Goal: Ask a question: Seek information or help from site administrators or community

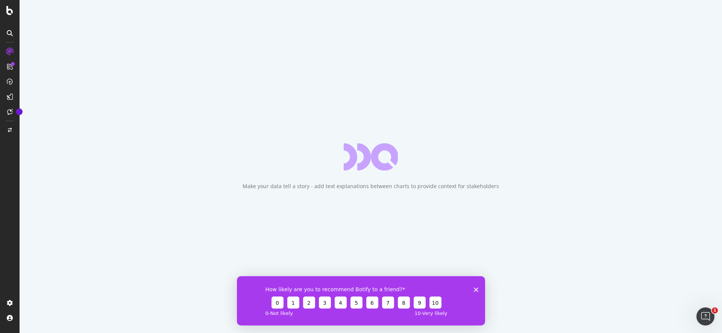
click at [474, 290] on icon "Close survey" at bounding box center [476, 289] width 5 height 5
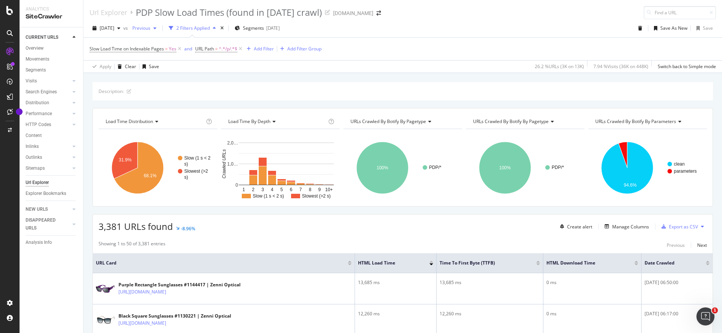
click at [150, 30] on span "Previous" at bounding box center [139, 28] width 21 height 6
click at [480, 26] on div "2025 Aug. 22nd vs Previous 2 Filters Applied Segments 2025-05-14 Save As New Sa…" at bounding box center [402, 29] width 639 height 15
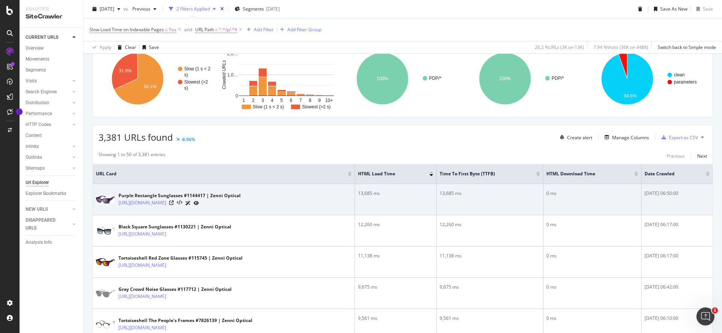
scroll to position [115, 0]
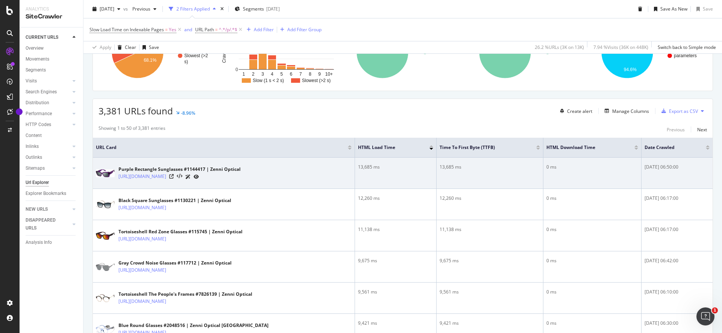
click at [191, 176] on icon at bounding box center [187, 177] width 5 height 5
click at [166, 177] on link "[URL][DOMAIN_NAME]" at bounding box center [142, 177] width 48 height 8
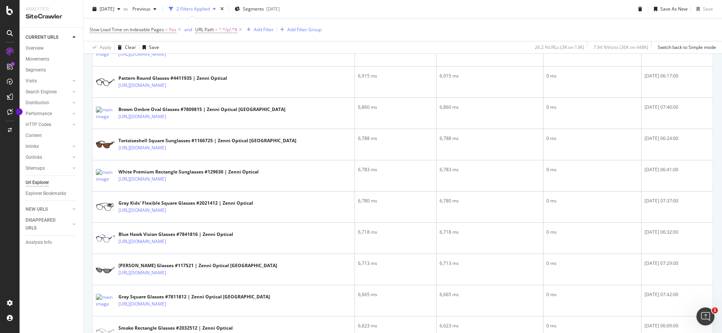
scroll to position [962, 0]
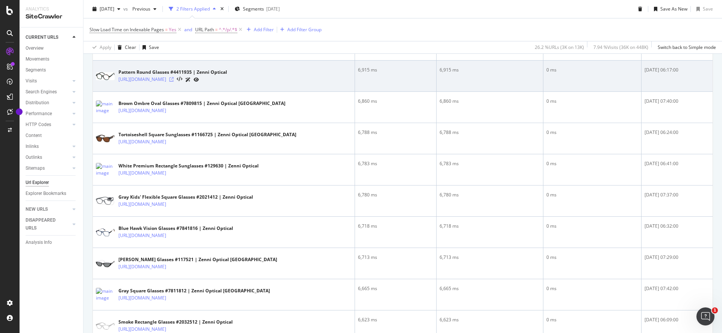
click at [174, 82] on icon at bounding box center [171, 79] width 5 height 5
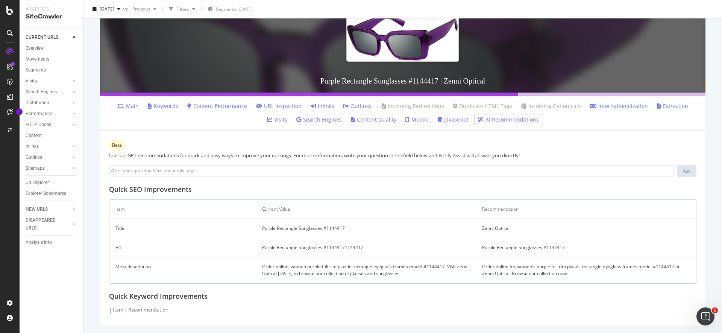
scroll to position [92, 0]
click at [398, 171] on input at bounding box center [391, 170] width 565 height 12
click at [490, 116] on link "AI Recommendations" at bounding box center [508, 119] width 61 height 8
click at [478, 122] on link "AI Recommendations" at bounding box center [508, 119] width 61 height 8
click at [151, 171] on input at bounding box center [391, 170] width 565 height 12
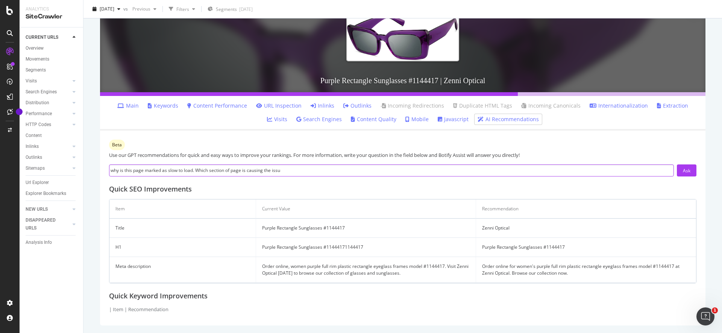
type input "why is this page marked as slow to load. Which section of page is causing the i…"
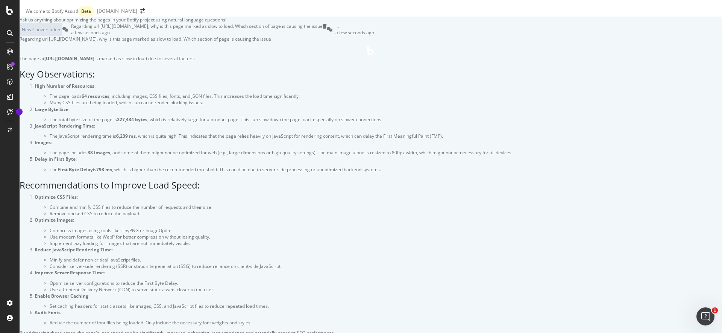
scroll to position [626, 0]
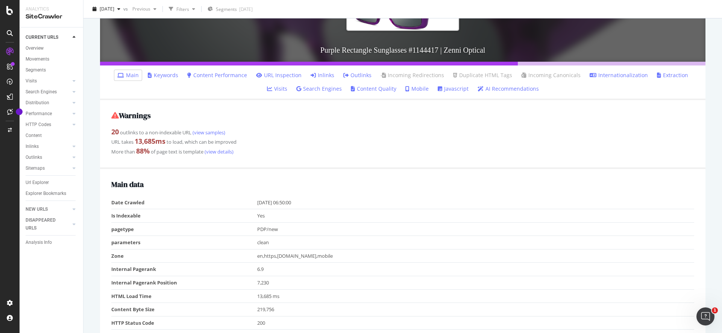
scroll to position [168, 0]
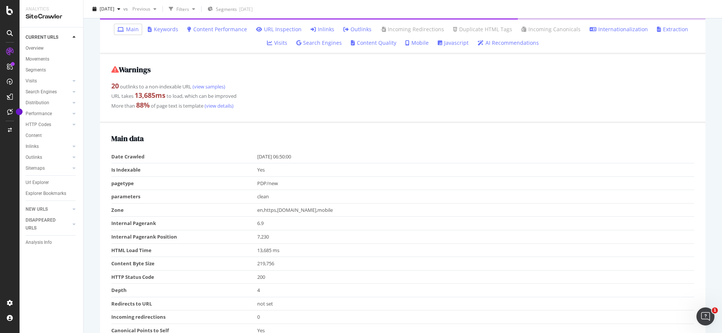
click at [222, 96] on div "URL takes 13,685 ms to load, which can be improved" at bounding box center [402, 96] width 583 height 10
click at [284, 95] on div "URL takes 13,685 ms to load, which can be improved" at bounding box center [402, 96] width 583 height 10
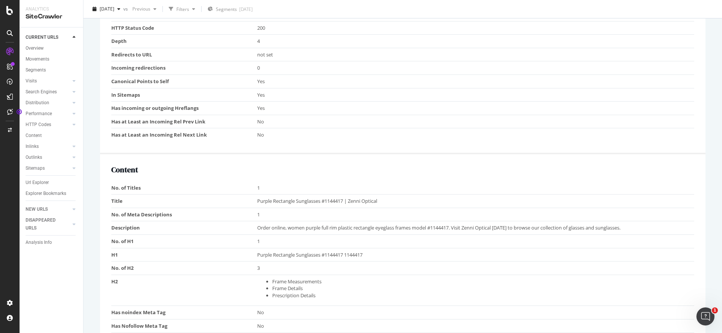
scroll to position [426, 0]
